Goal: Information Seeking & Learning: Learn about a topic

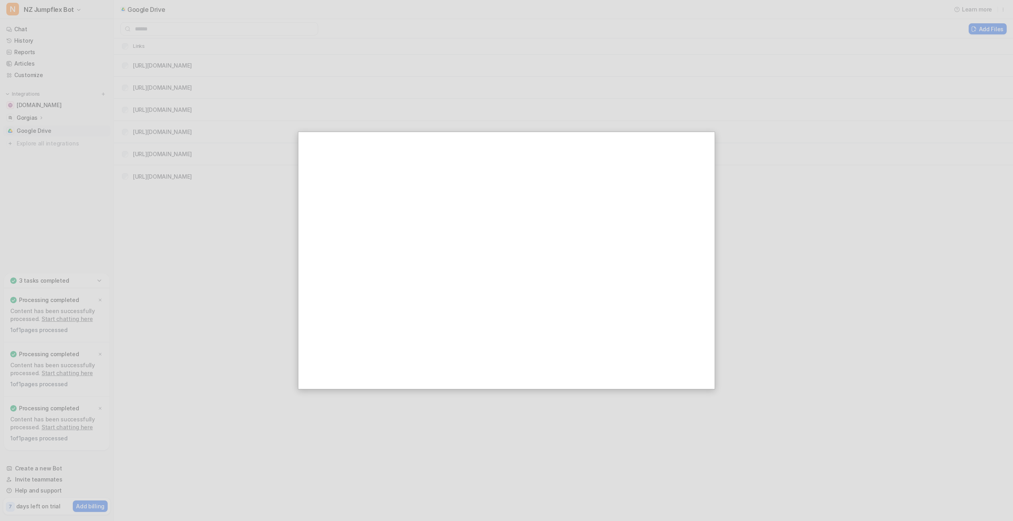
drag, startPoint x: 250, startPoint y: 216, endPoint x: 308, endPoint y: 209, distance: 58.2
click at [262, 214] on div at bounding box center [506, 260] width 1013 height 521
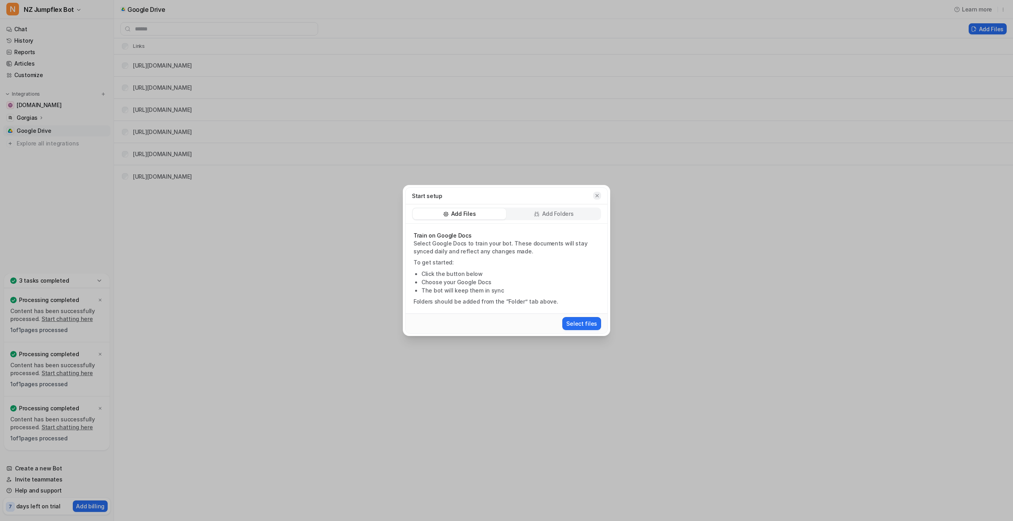
click at [595, 196] on icon "button" at bounding box center [597, 196] width 6 height 6
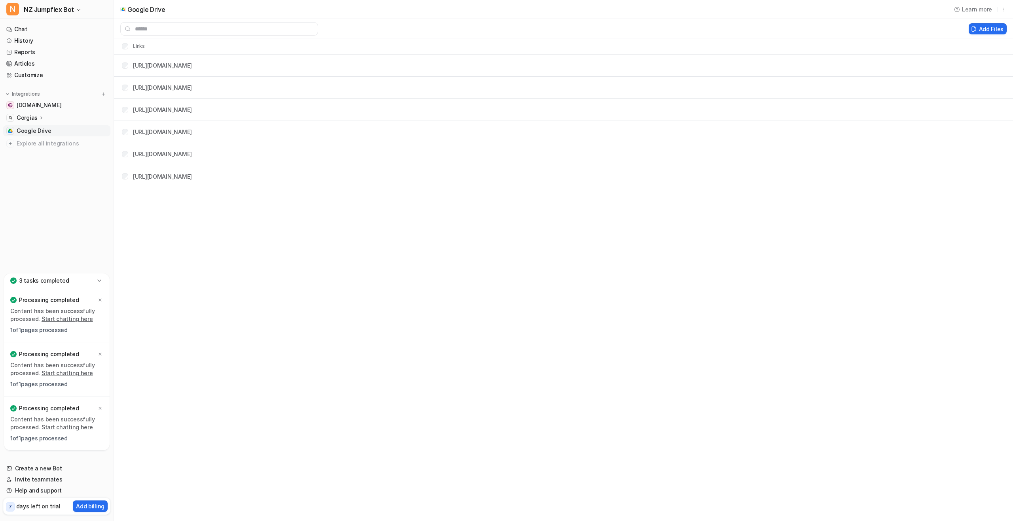
click at [28, 114] on p "Gorgias" at bounding box center [27, 118] width 21 height 8
click at [30, 42] on link "History" at bounding box center [56, 40] width 107 height 11
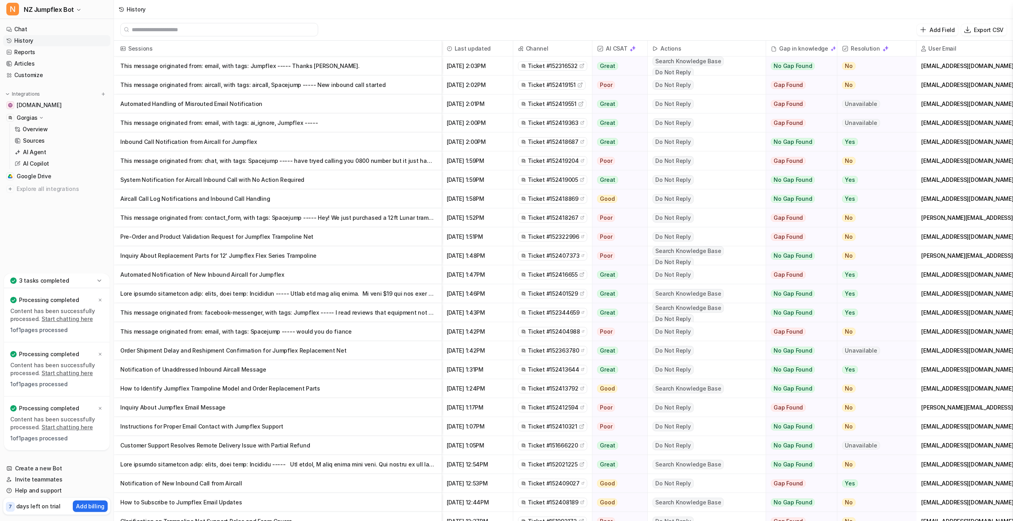
click at [210, 68] on p "This message originated from: email, with tags: Jumpflex ----- Thanks [PERSON_N…" at bounding box center [277, 66] width 315 height 19
